Goal: Task Accomplishment & Management: Complete application form

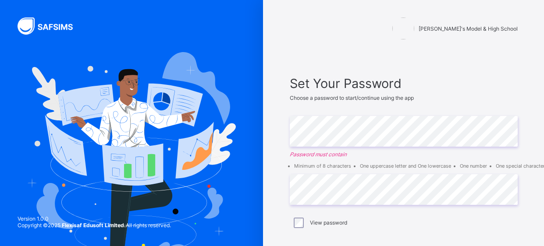
scroll to position [74, 0]
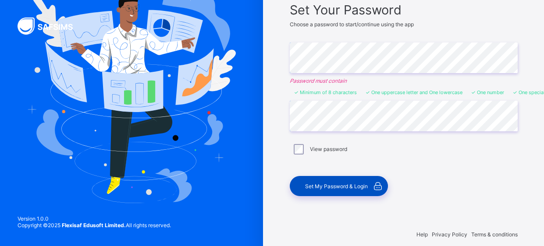
click at [365, 184] on span "Set My Password & Login" at bounding box center [336, 186] width 63 height 7
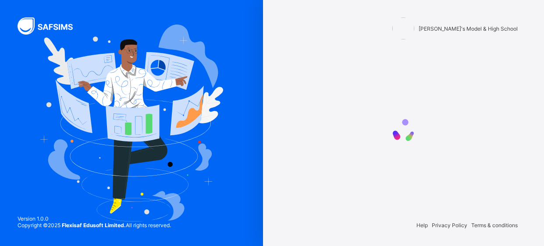
scroll to position [0, 0]
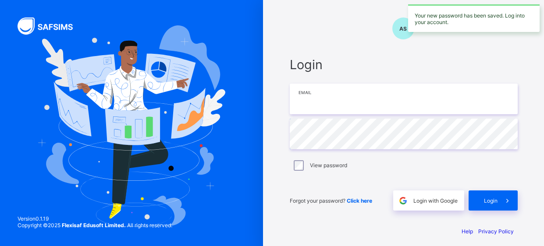
click at [411, 104] on input "email" at bounding box center [404, 99] width 228 height 31
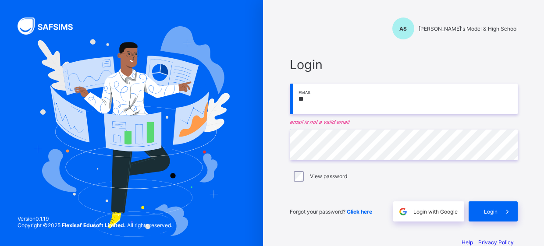
type input "**********"
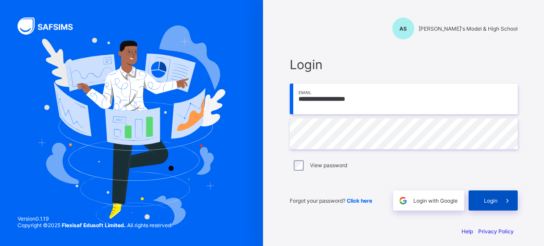
click at [504, 200] on icon at bounding box center [507, 201] width 9 height 8
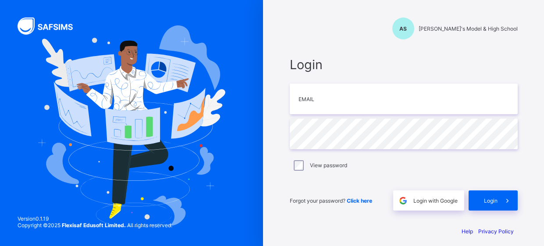
scroll to position [3, 0]
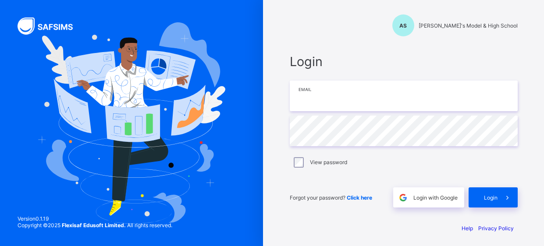
click at [357, 89] on input "email" at bounding box center [404, 96] width 228 height 31
click at [477, 198] on div "Login" at bounding box center [493, 198] width 49 height 20
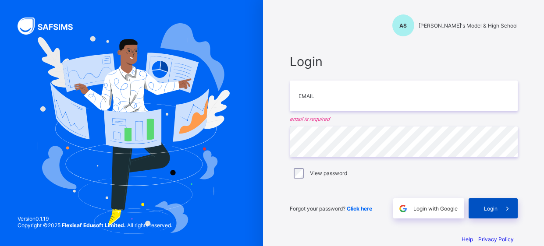
scroll to position [4, 0]
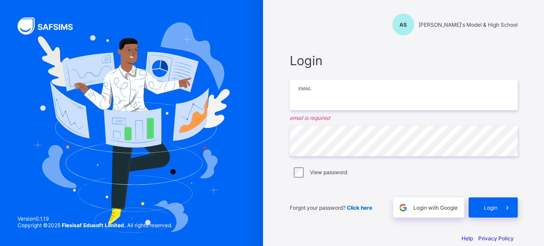
click at [355, 107] on input "email" at bounding box center [404, 95] width 228 height 31
type input "**********"
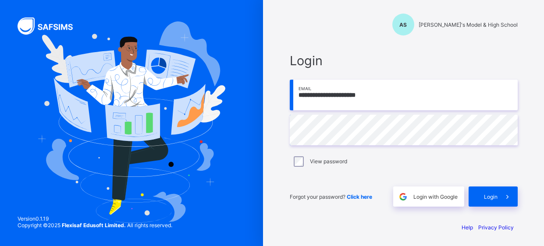
scroll to position [3, 0]
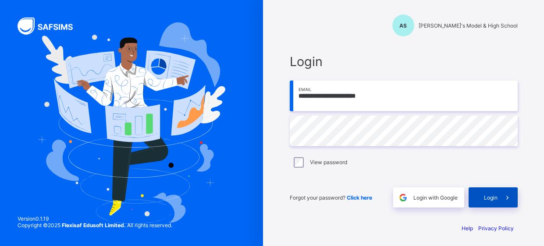
click at [496, 196] on span "Login" at bounding box center [491, 198] width 14 height 7
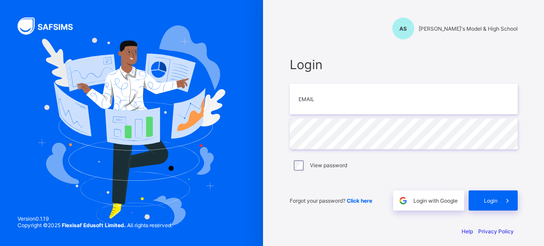
scroll to position [3, 0]
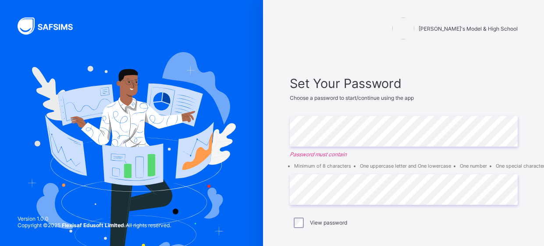
scroll to position [54, 0]
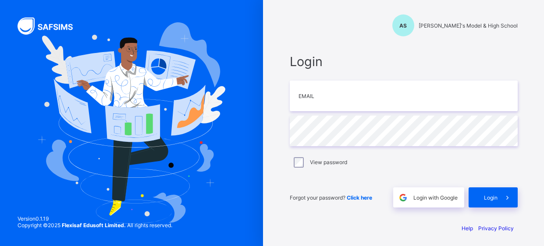
scroll to position [3, 0]
